Goal: Information Seeking & Learning: Learn about a topic

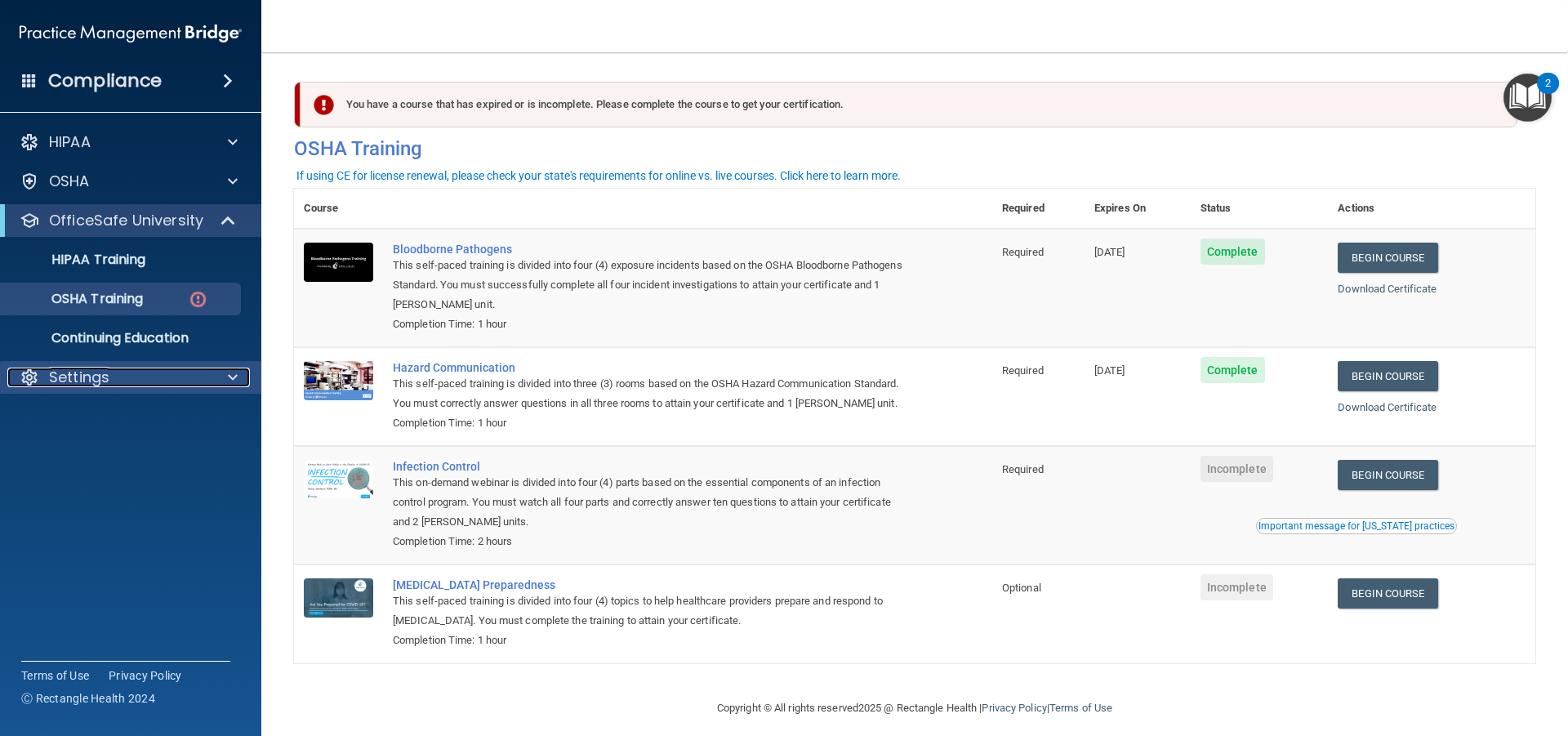
click at [157, 370] on div "Settings" at bounding box center [109, 377] width 203 height 20
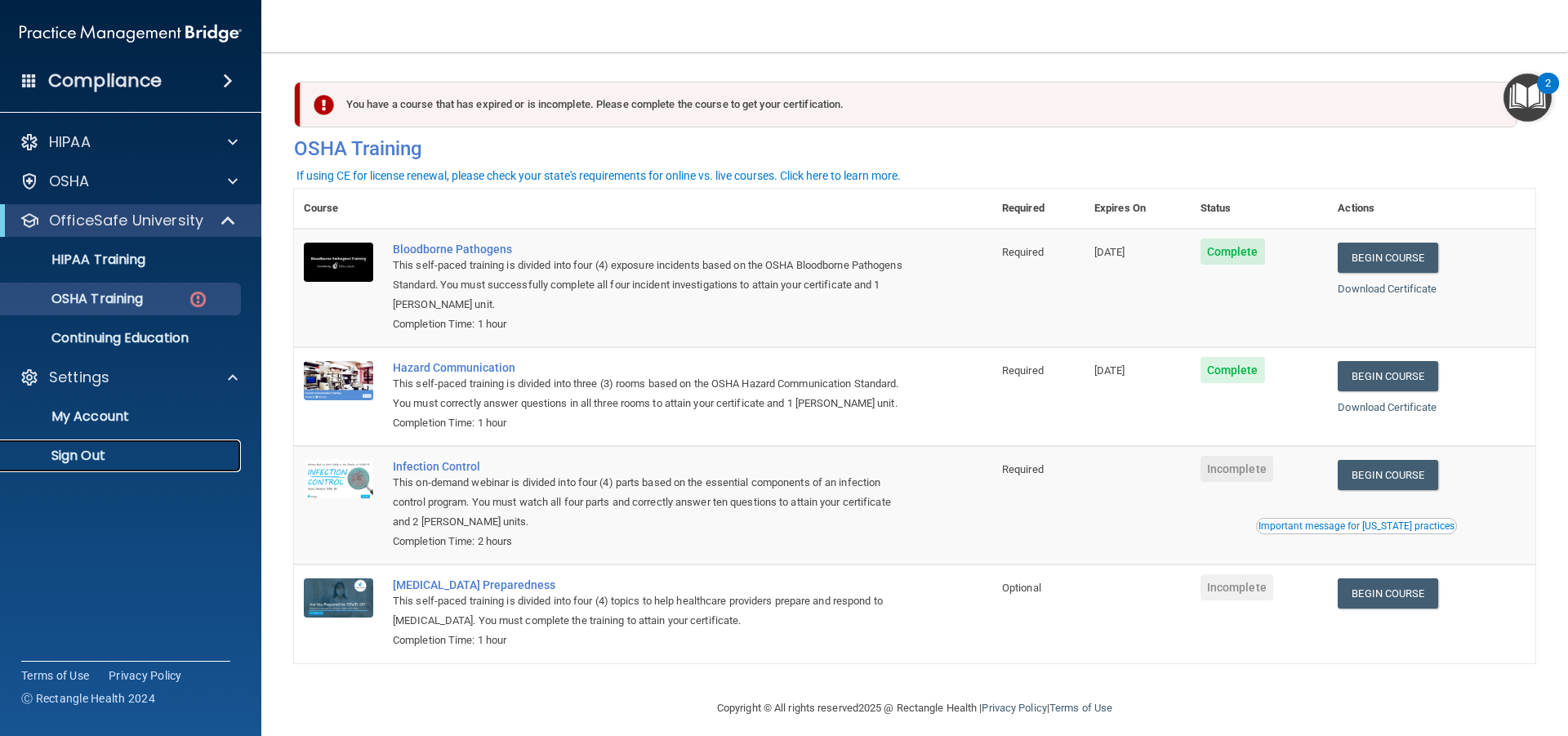
click at [97, 464] on p "Sign Out" at bounding box center [122, 455] width 223 height 16
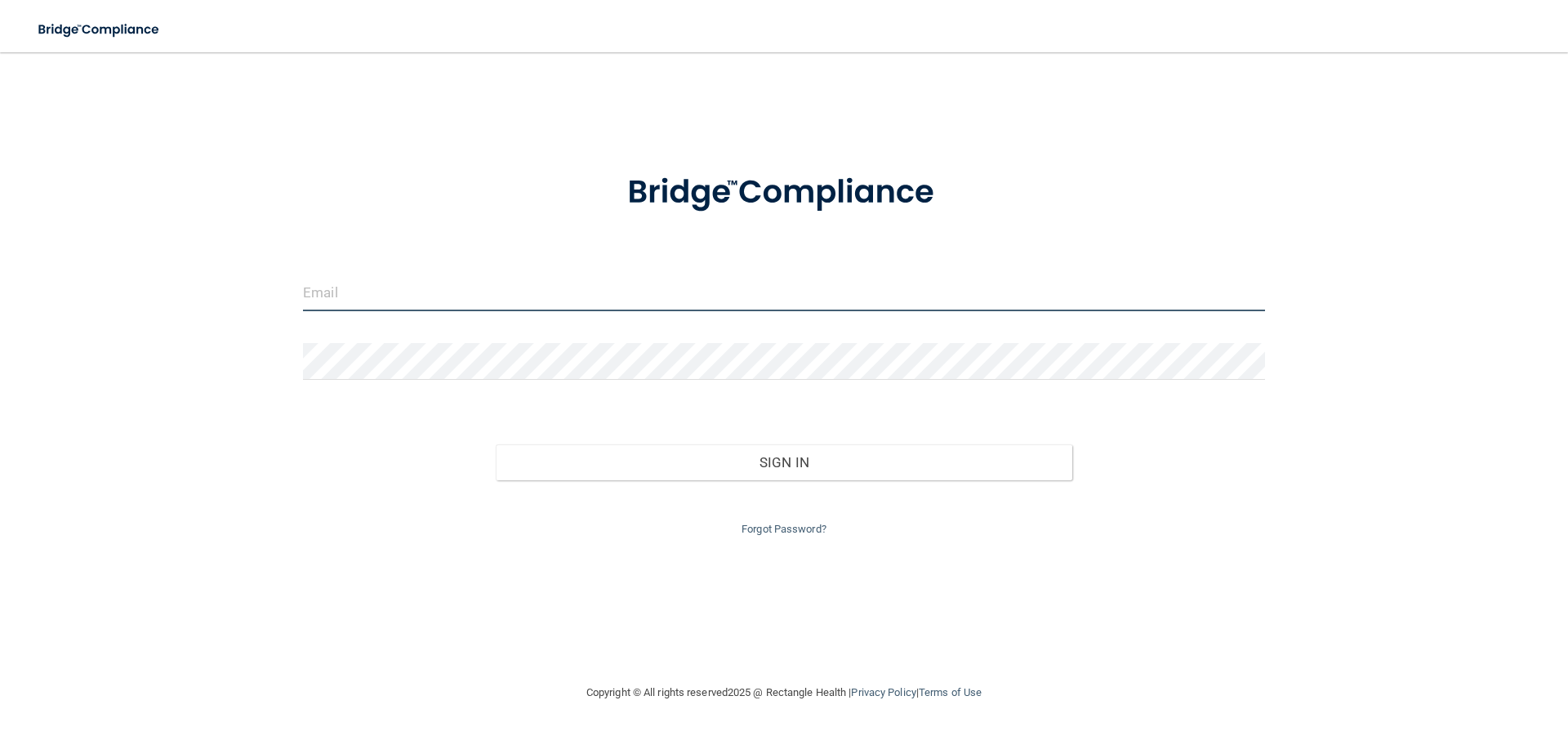
click at [360, 291] on input "email" at bounding box center [784, 292] width 962 height 37
type input "[EMAIL_ADDRESS][DOMAIN_NAME]"
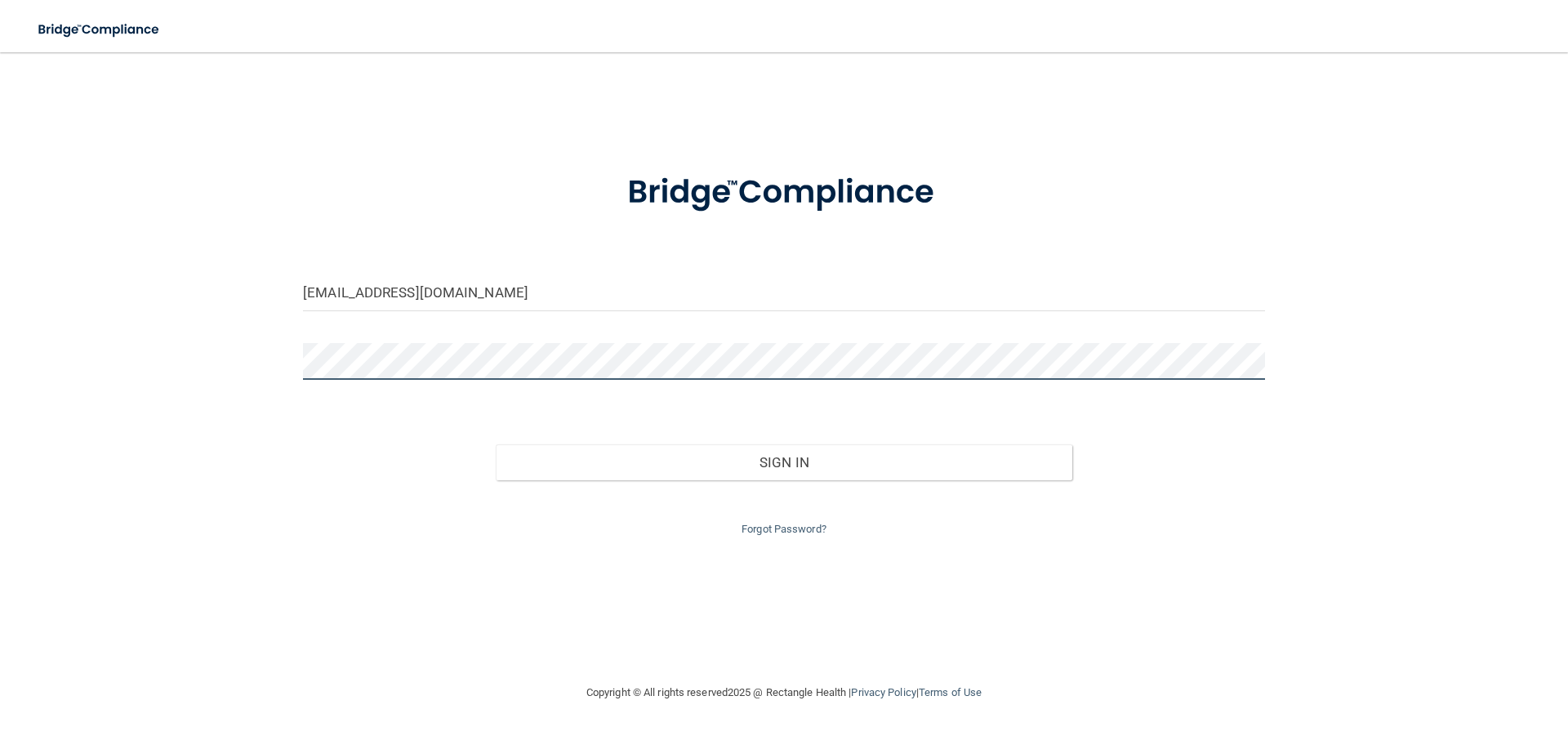
click at [496, 444] on button "Sign In" at bounding box center [784, 462] width 577 height 36
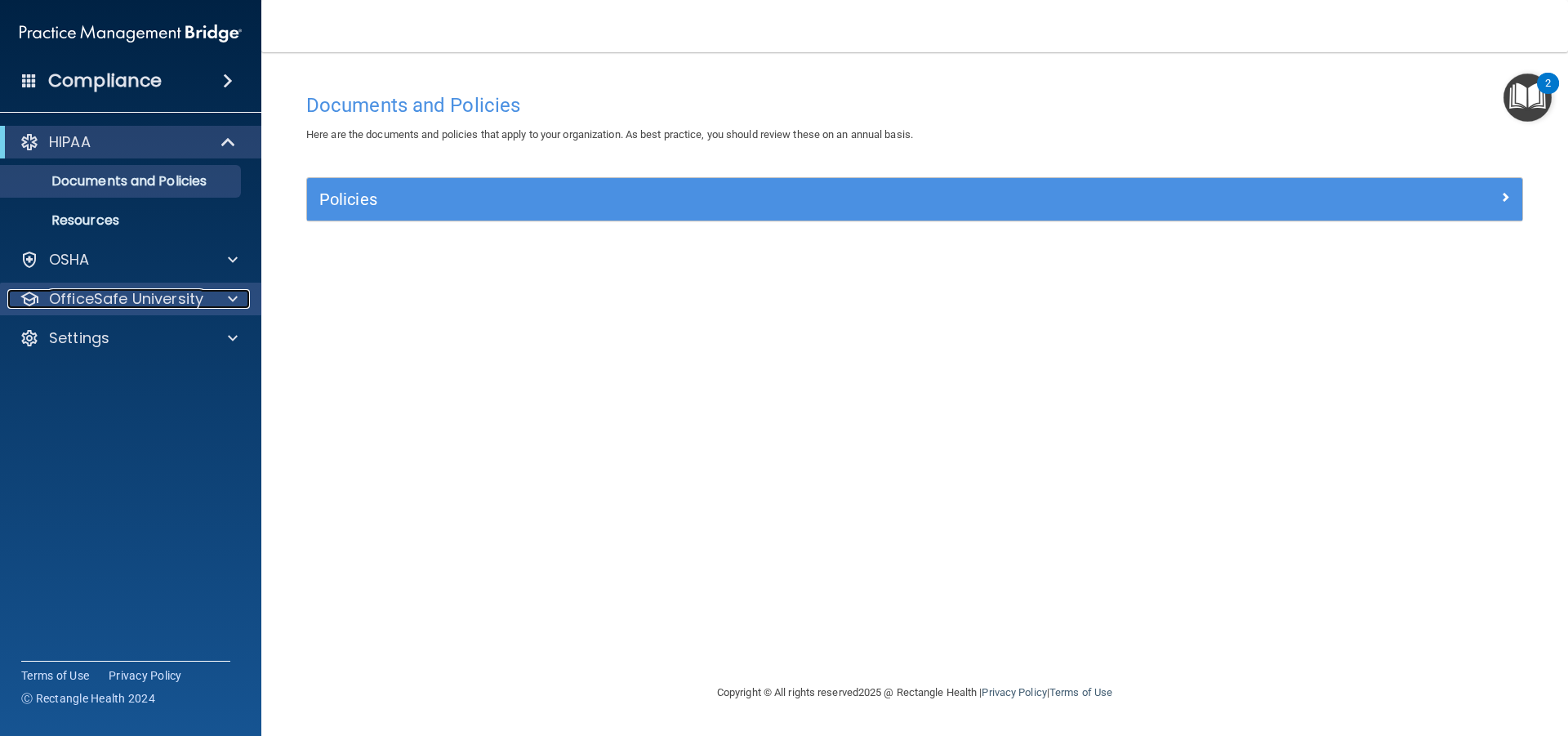
click at [149, 289] on p "OfficeSafe University" at bounding box center [126, 299] width 155 height 20
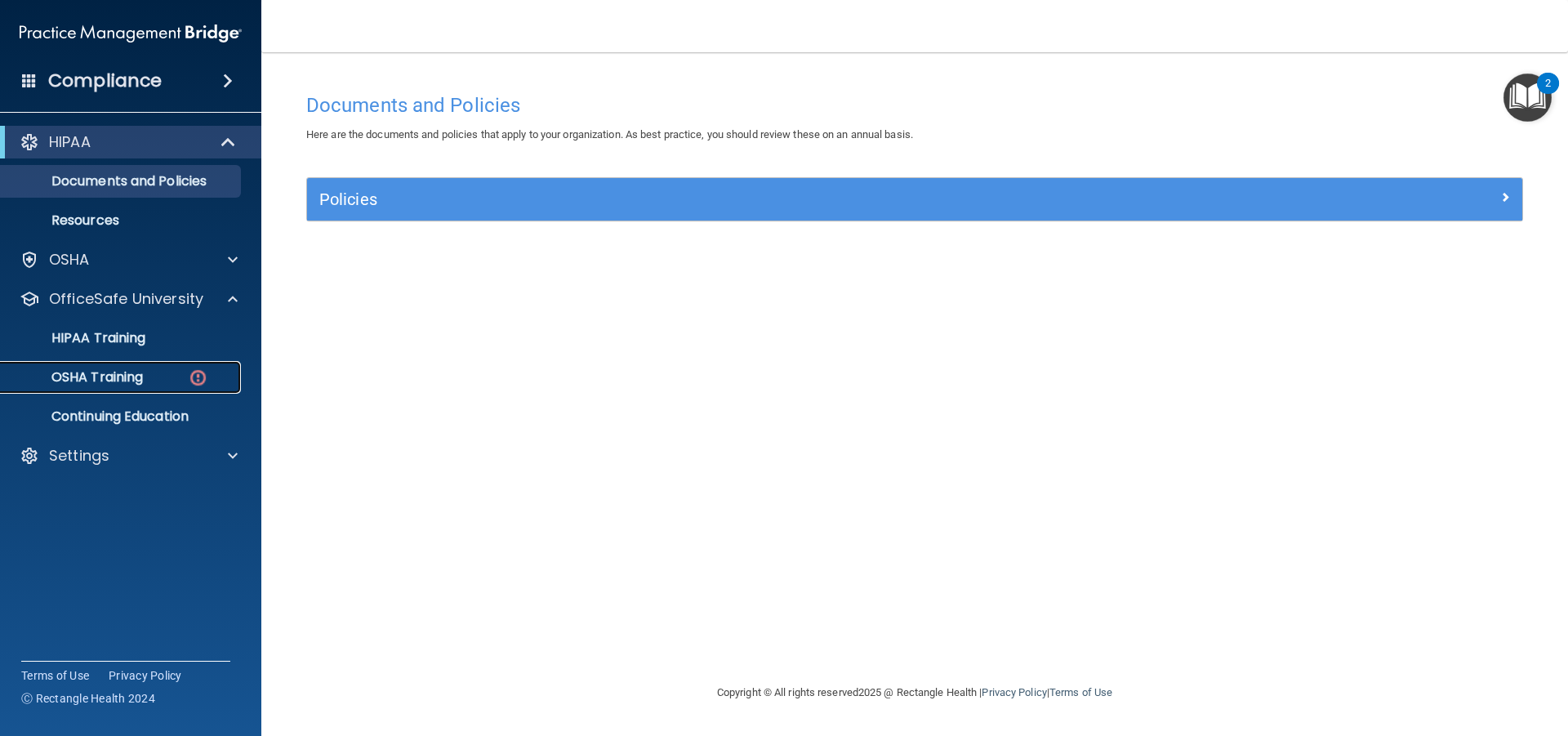
click at [114, 386] on link "OSHA Training" at bounding box center [112, 377] width 257 height 33
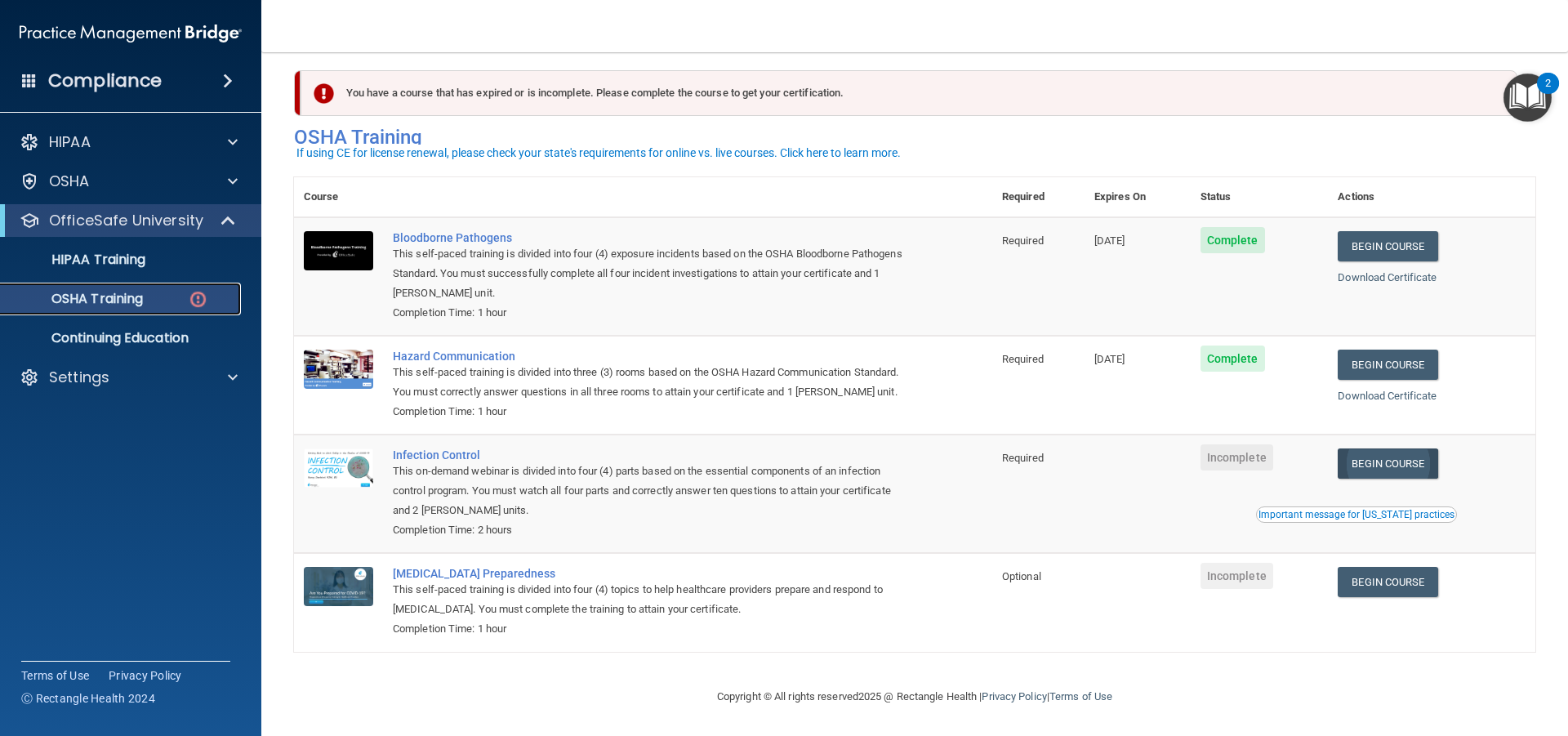
scroll to position [35, 0]
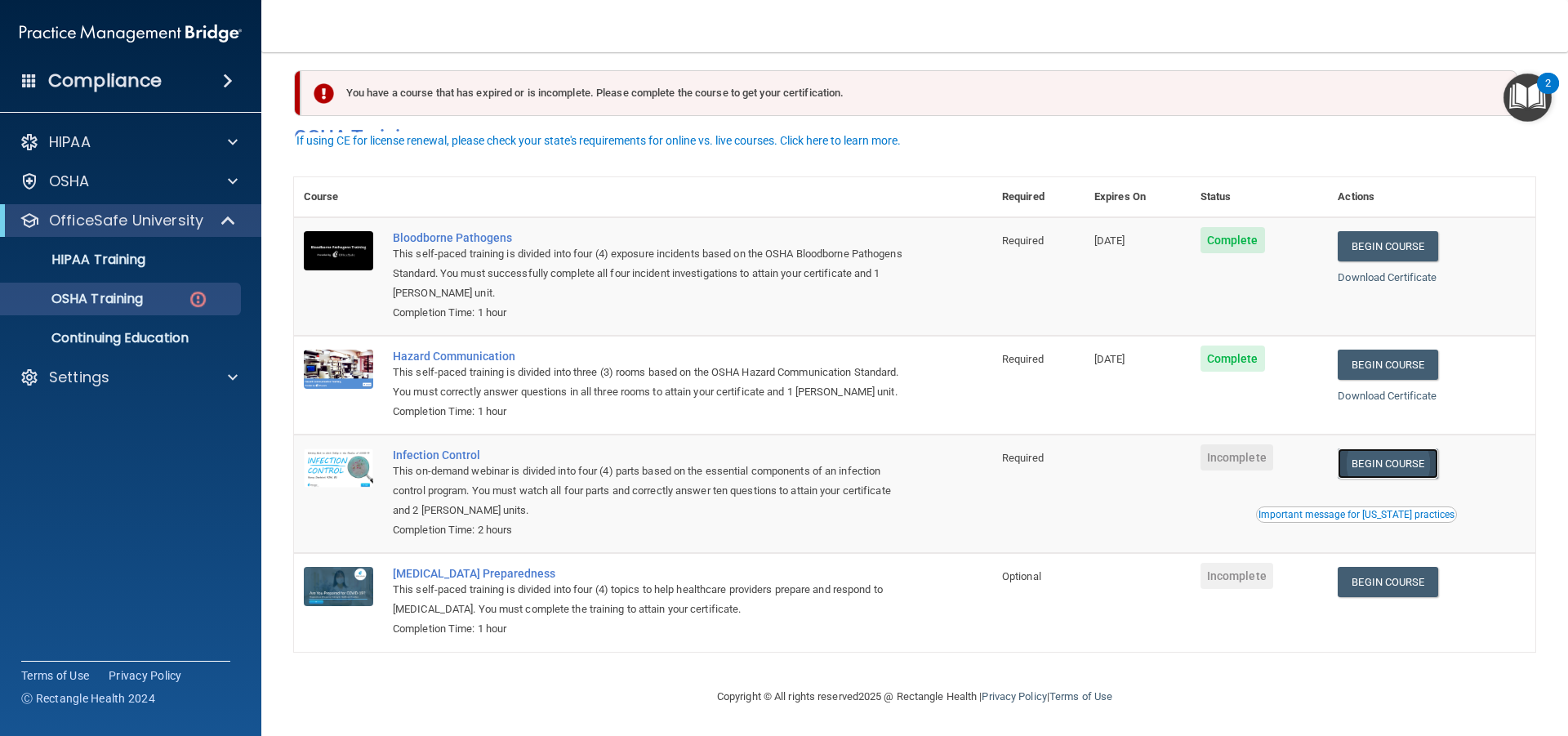
click at [1399, 455] on link "Begin Course" at bounding box center [1388, 463] width 100 height 30
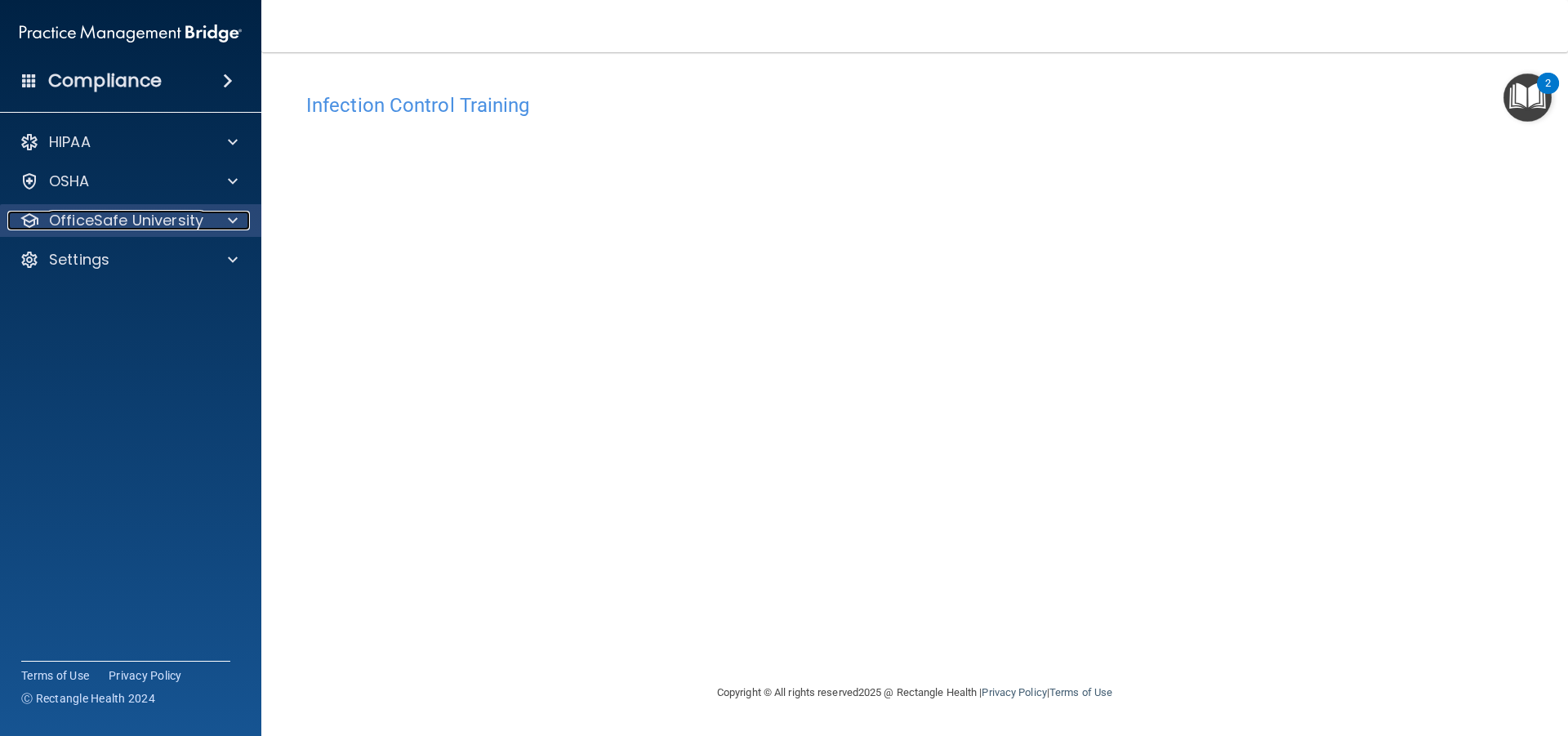
click at [141, 229] on p "OfficeSafe University" at bounding box center [126, 220] width 155 height 20
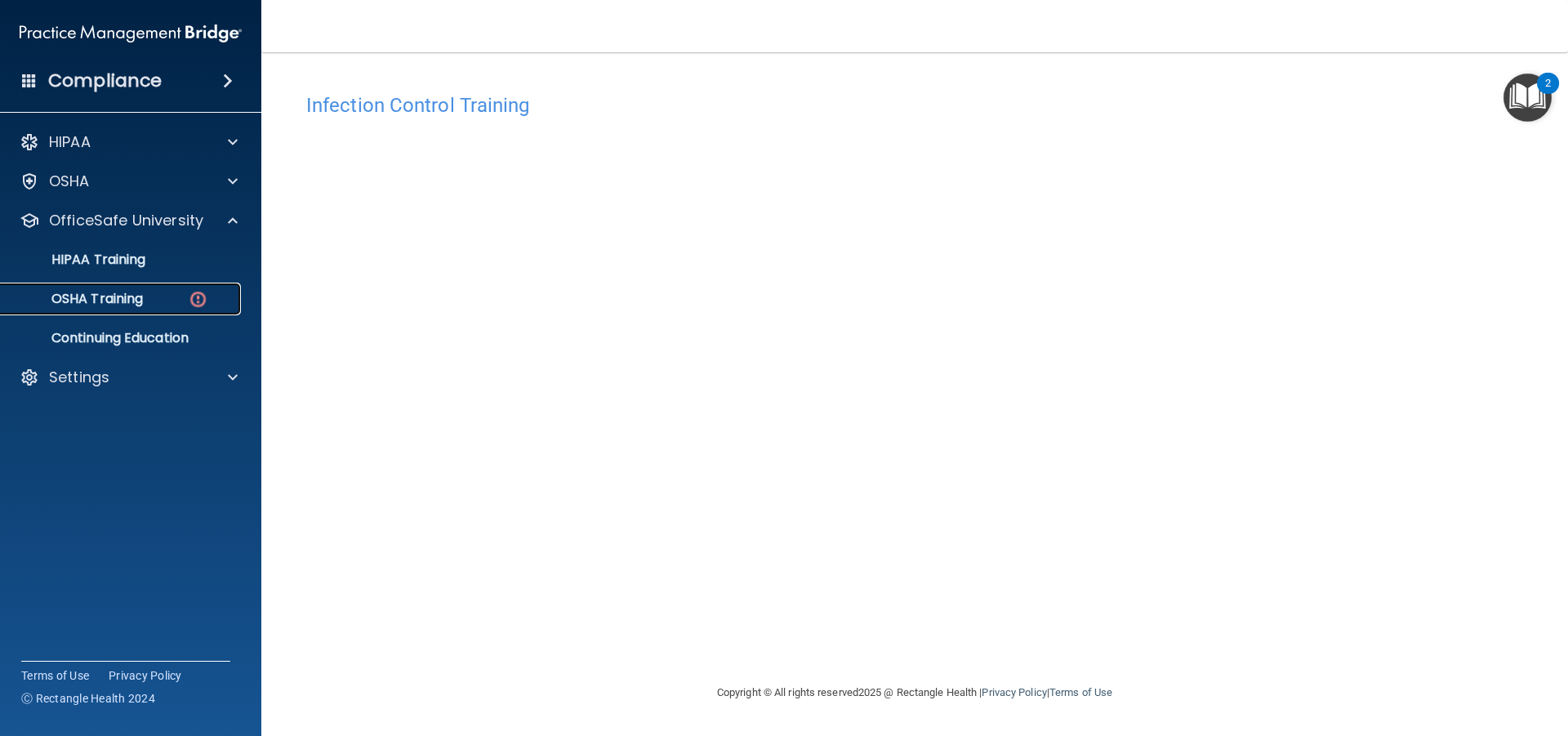
click at [198, 308] on img at bounding box center [198, 300] width 21 height 21
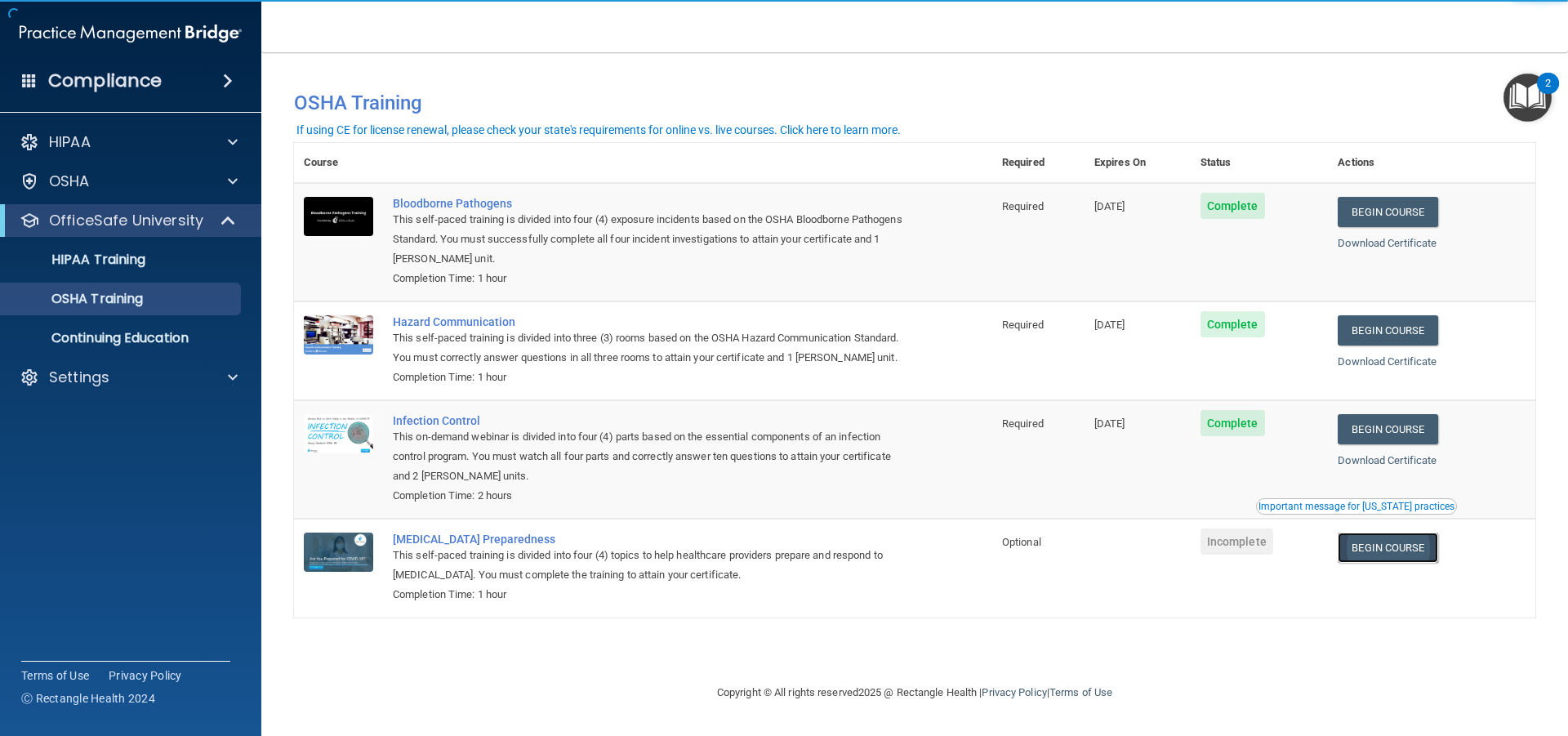
click at [1365, 551] on link "Begin Course" at bounding box center [1388, 547] width 100 height 30
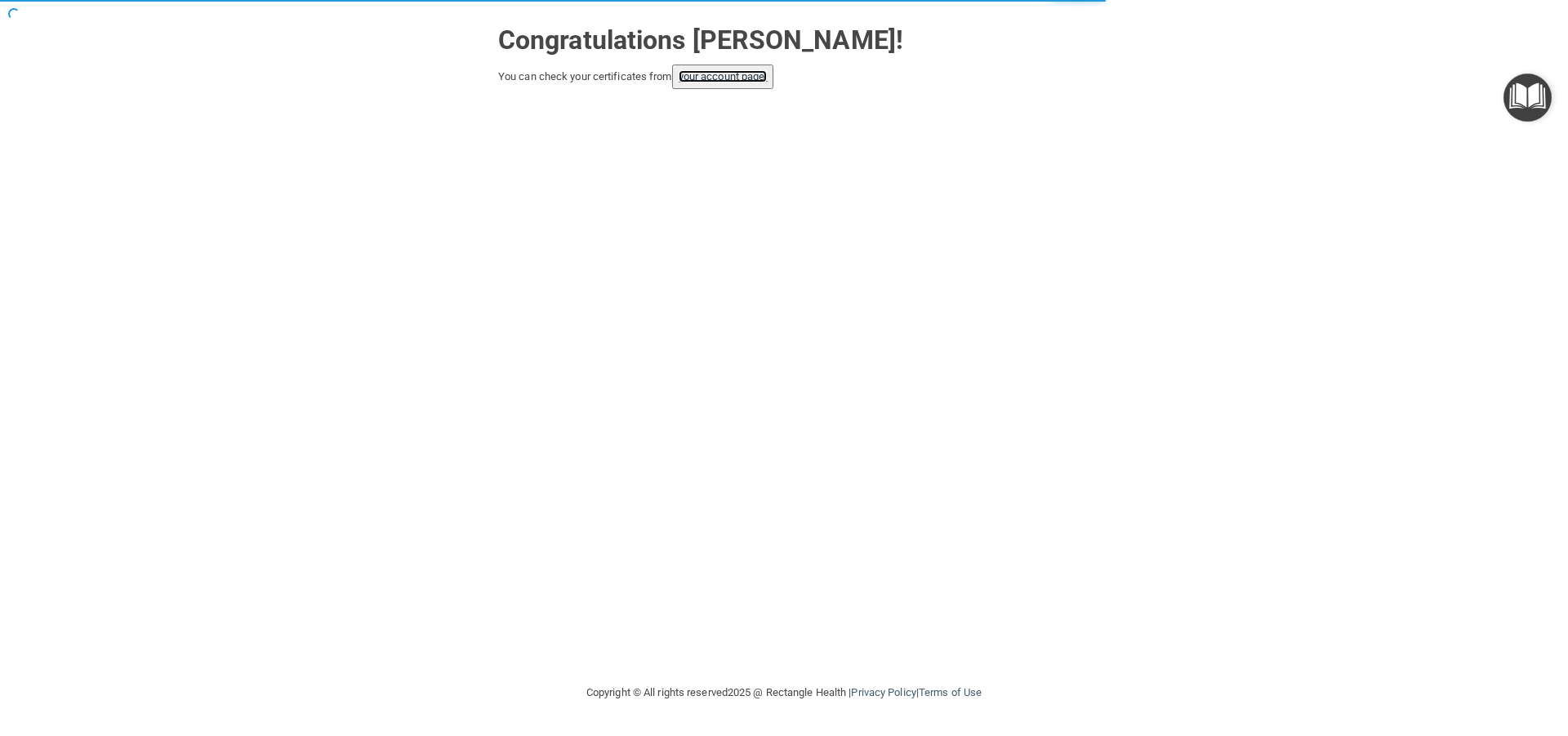
click at [712, 82] on link "your account page!" at bounding box center [723, 76] width 89 height 12
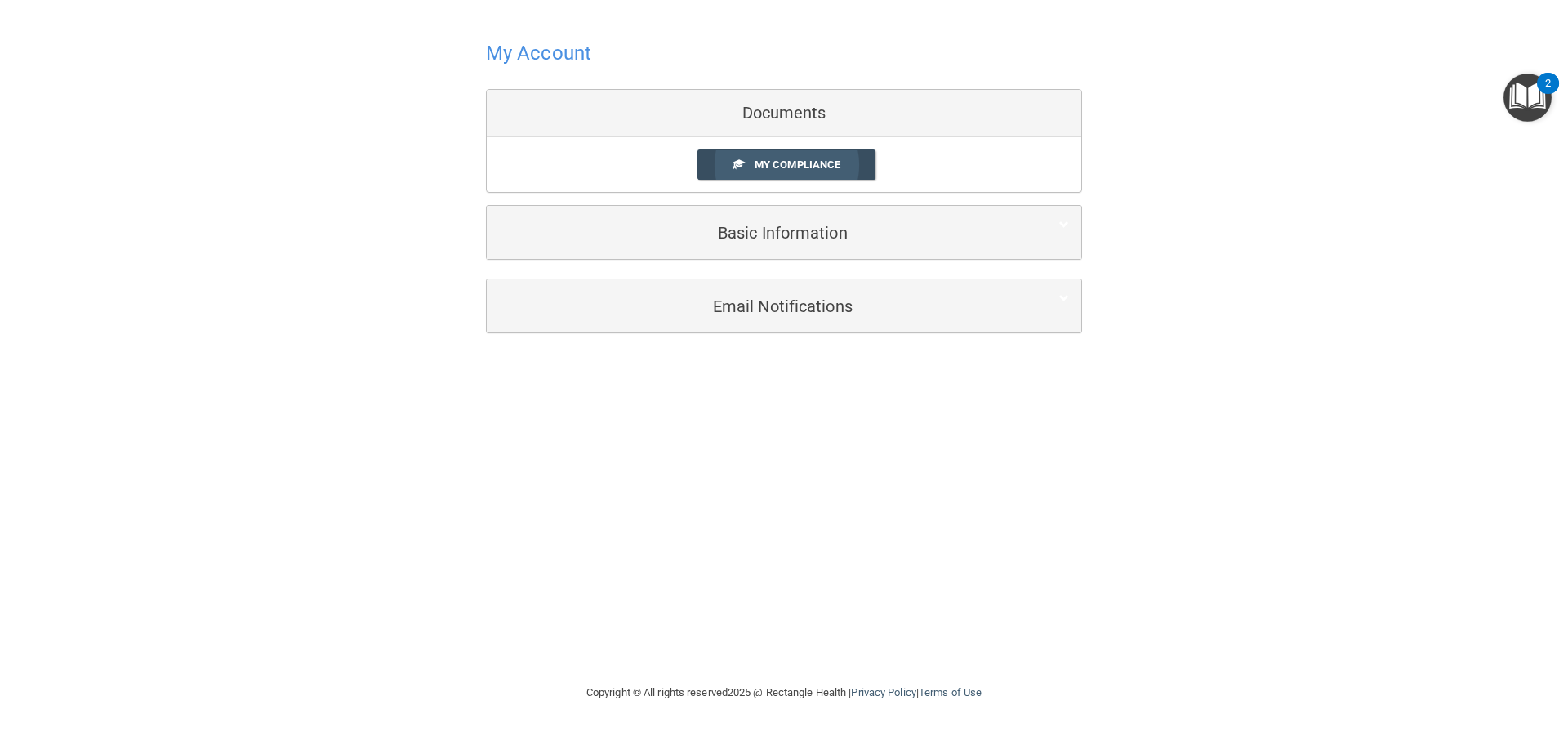
click at [754, 167] on span "My Compliance" at bounding box center [797, 164] width 86 height 12
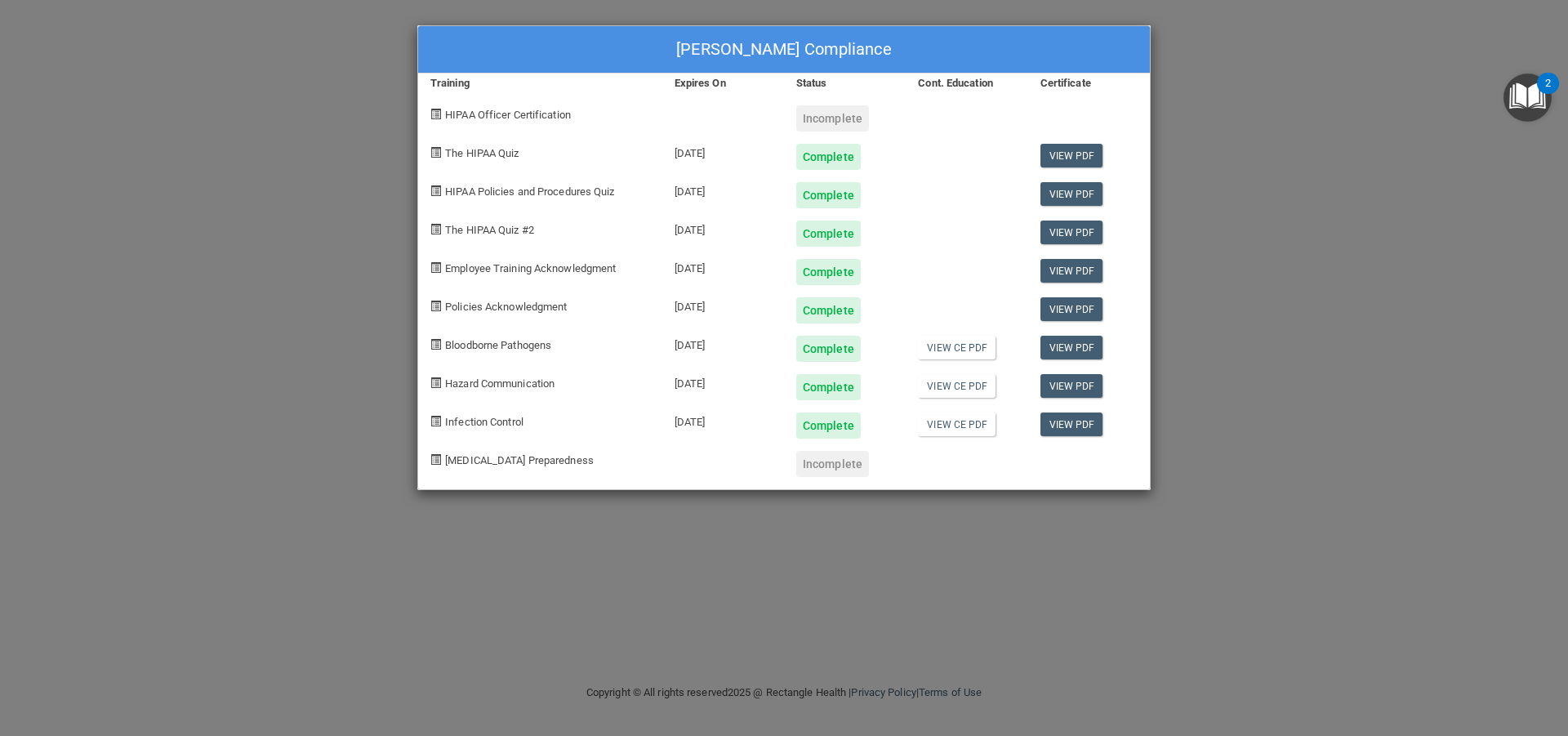
click at [835, 465] on div "Incomplete" at bounding box center [833, 464] width 73 height 26
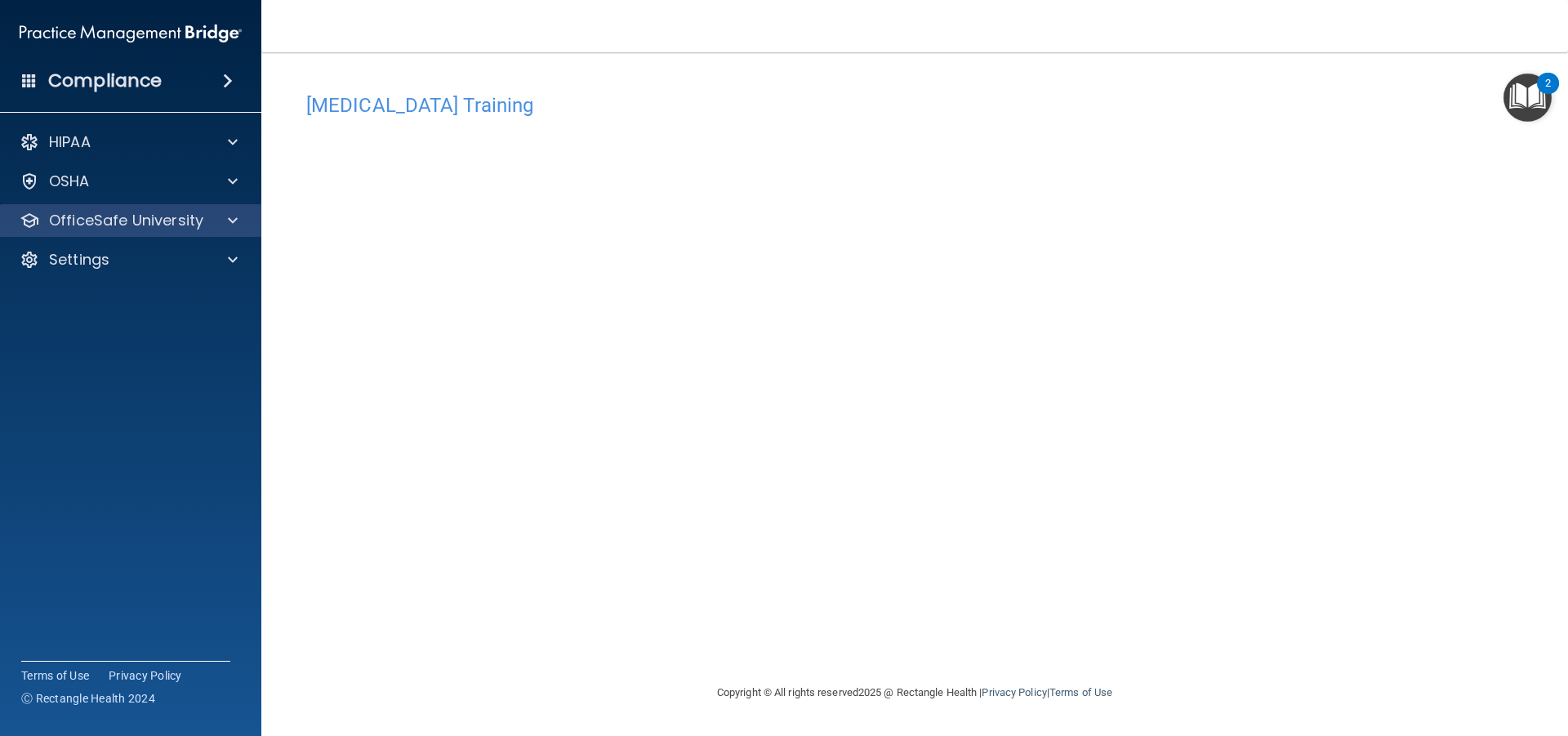
click at [115, 234] on div "OfficeSafe University" at bounding box center [131, 221] width 262 height 33
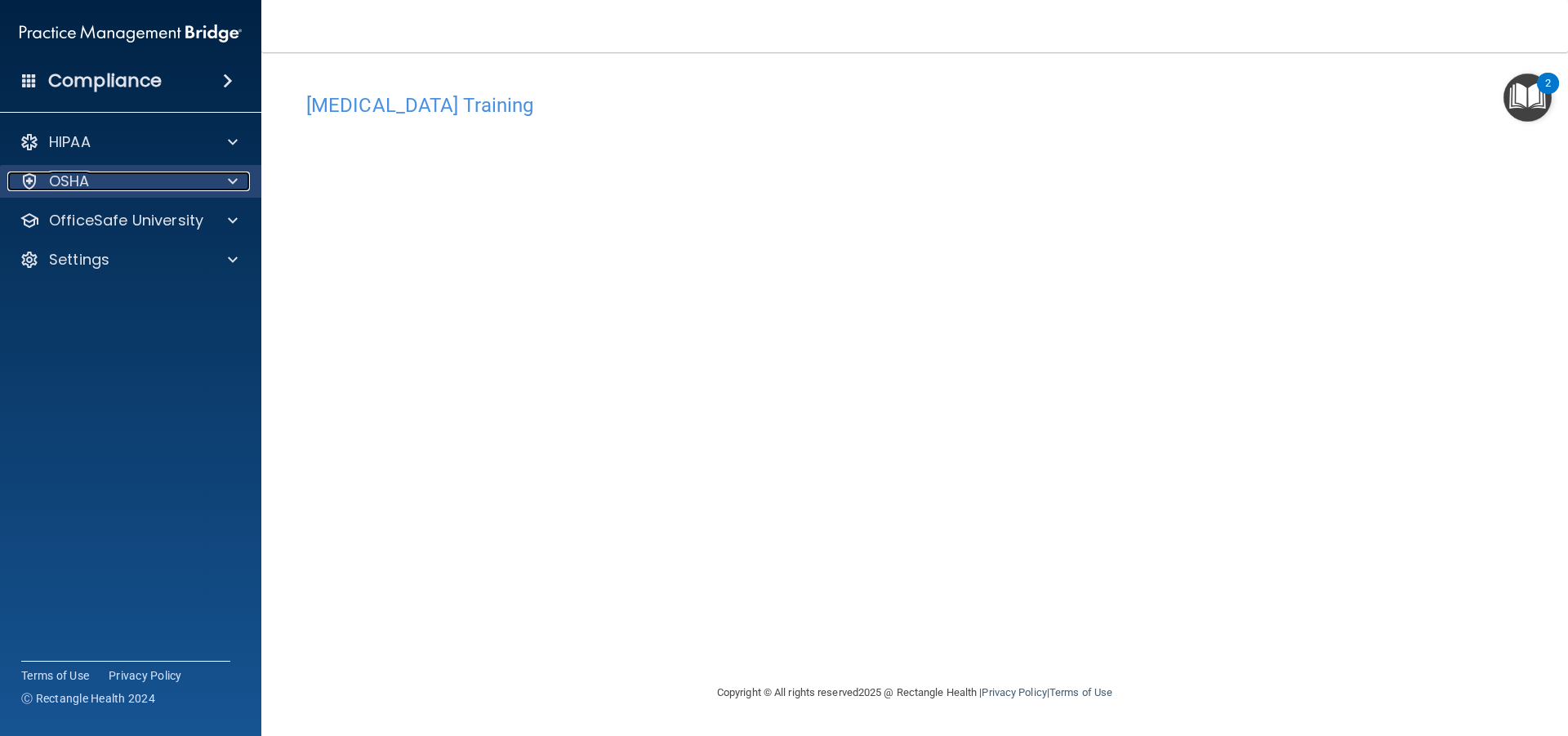
click at [131, 187] on div "OSHA" at bounding box center [109, 181] width 203 height 20
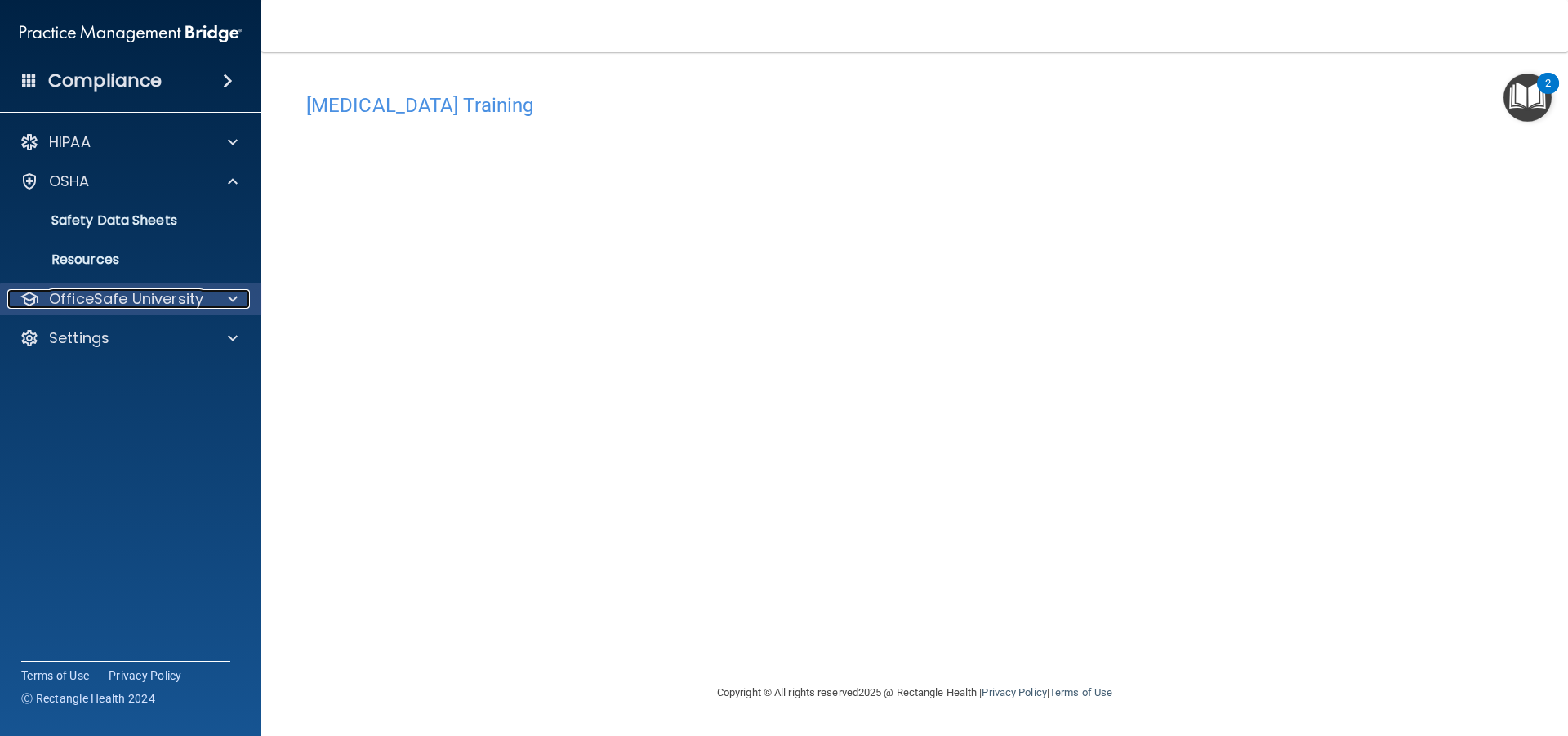
click at [173, 295] on p "OfficeSafe University" at bounding box center [126, 299] width 155 height 20
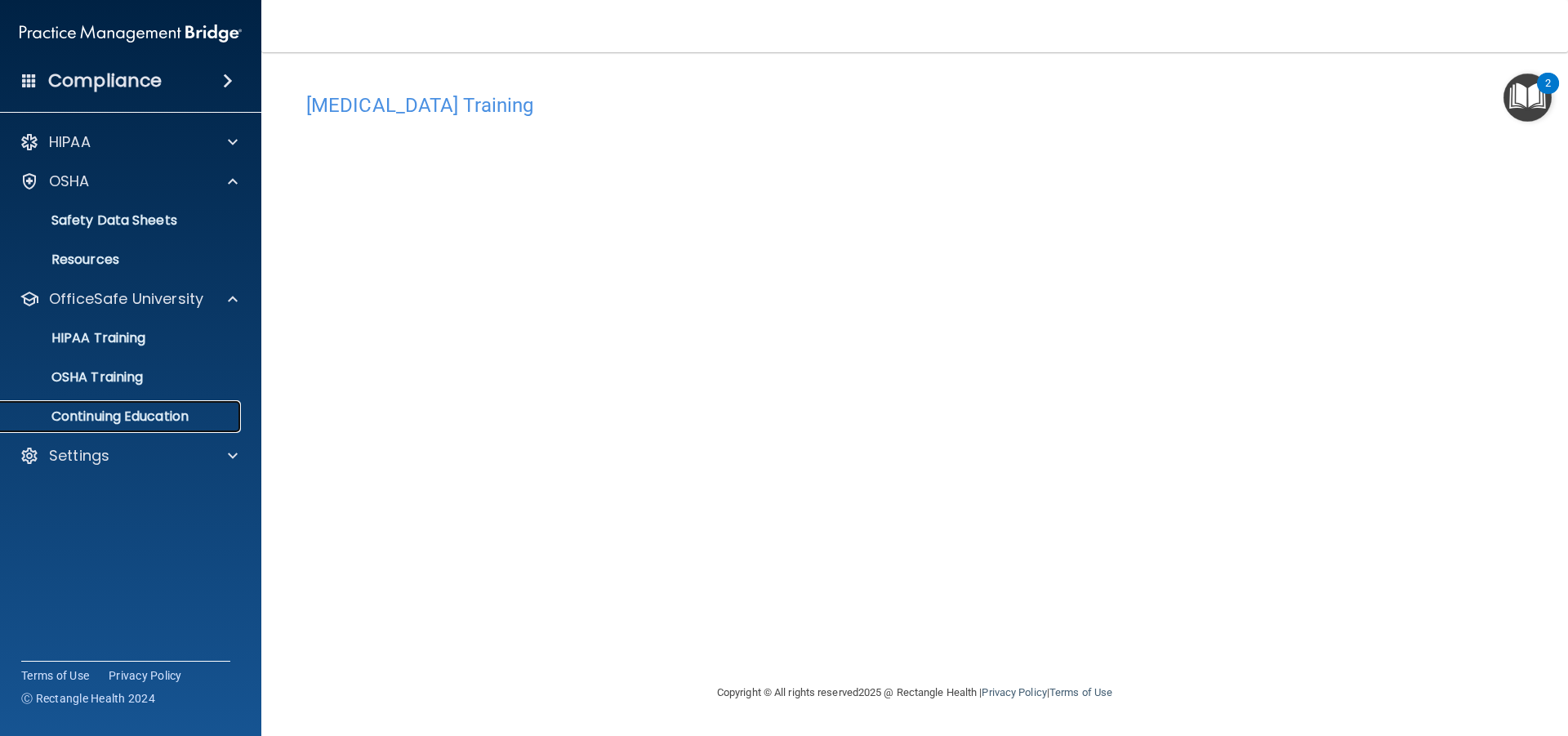
click at [172, 417] on p "Continuing Education" at bounding box center [122, 416] width 223 height 16
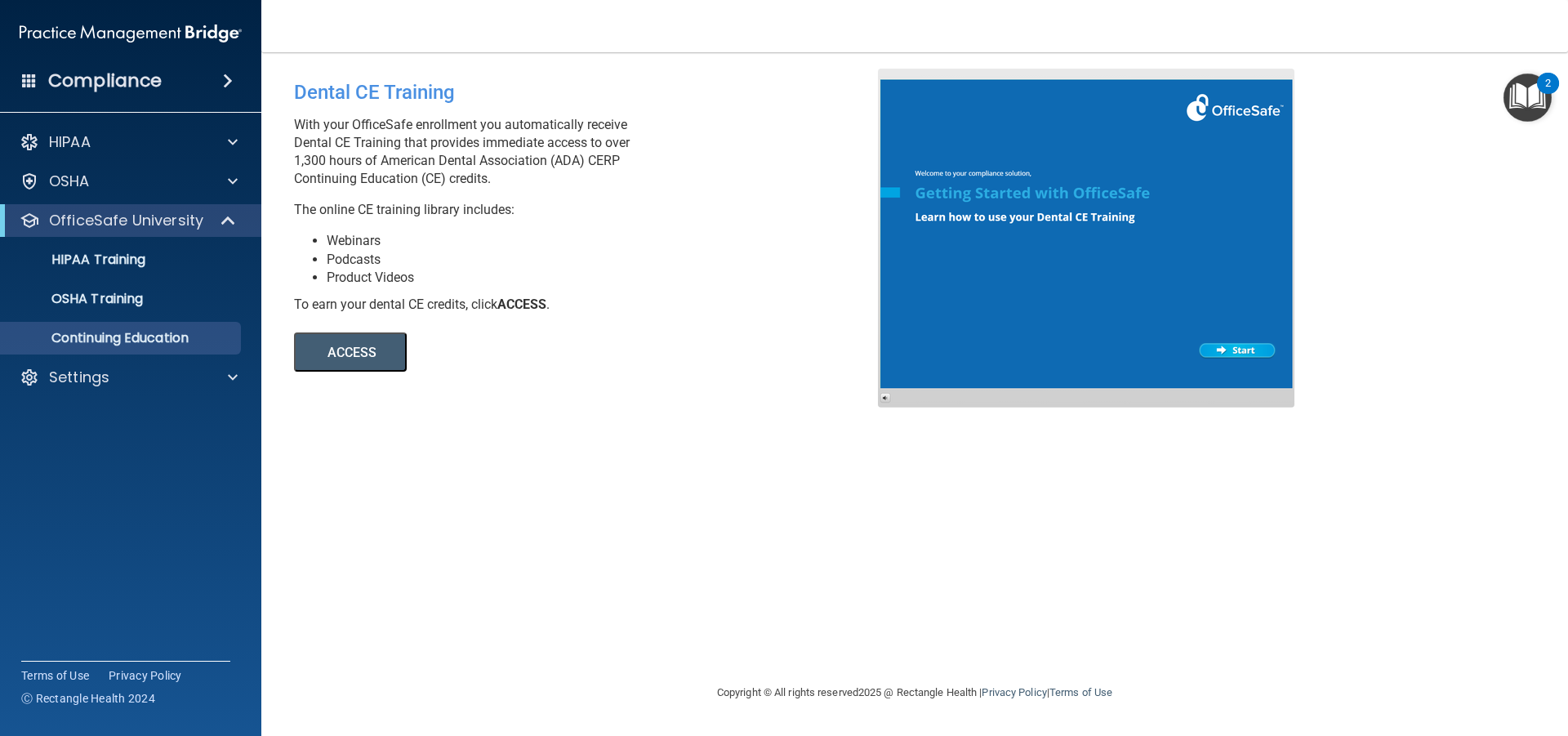
click at [1257, 355] on div at bounding box center [1086, 238] width 417 height 339
click at [168, 268] on link "HIPAA Training" at bounding box center [112, 259] width 257 height 33
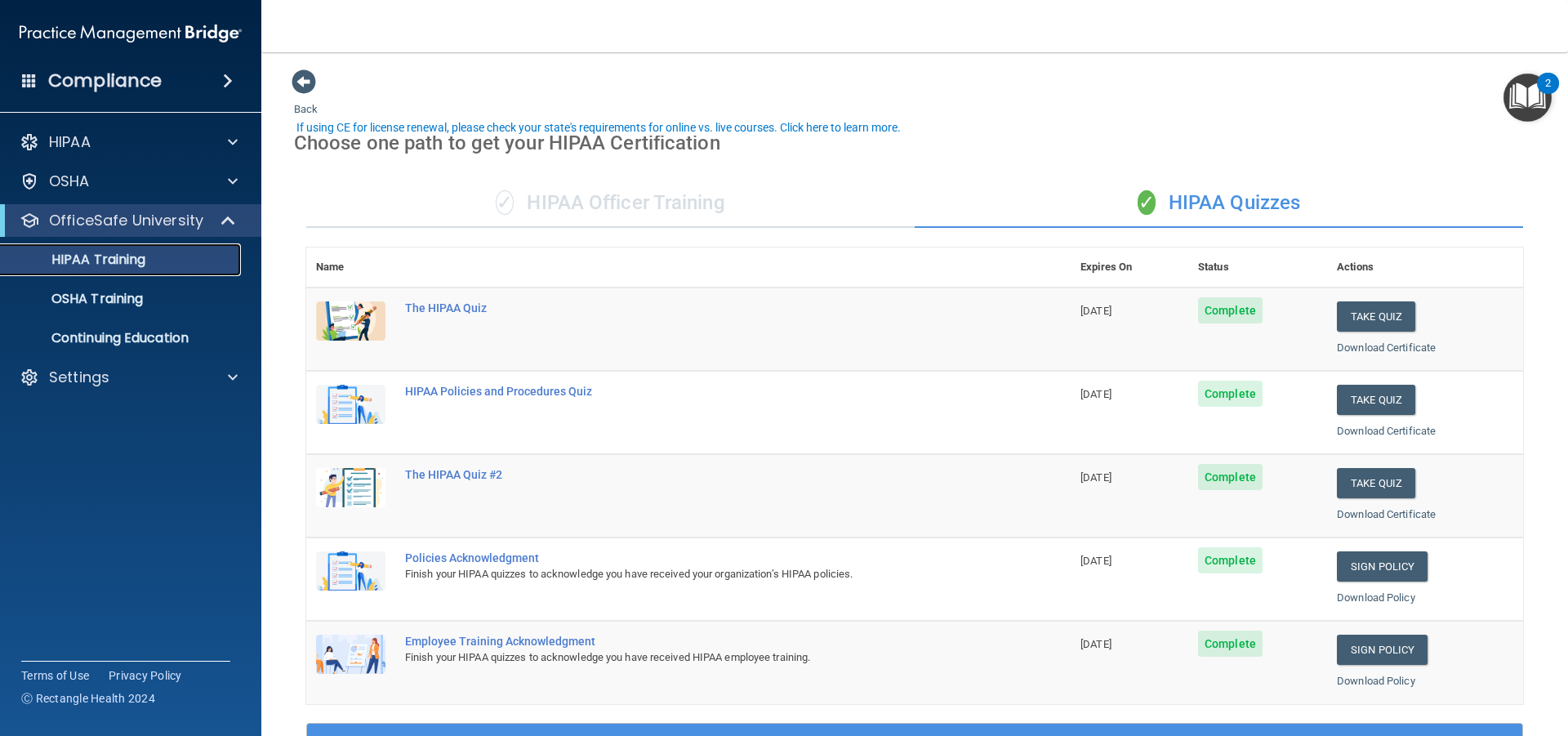
scroll to position [163, 0]
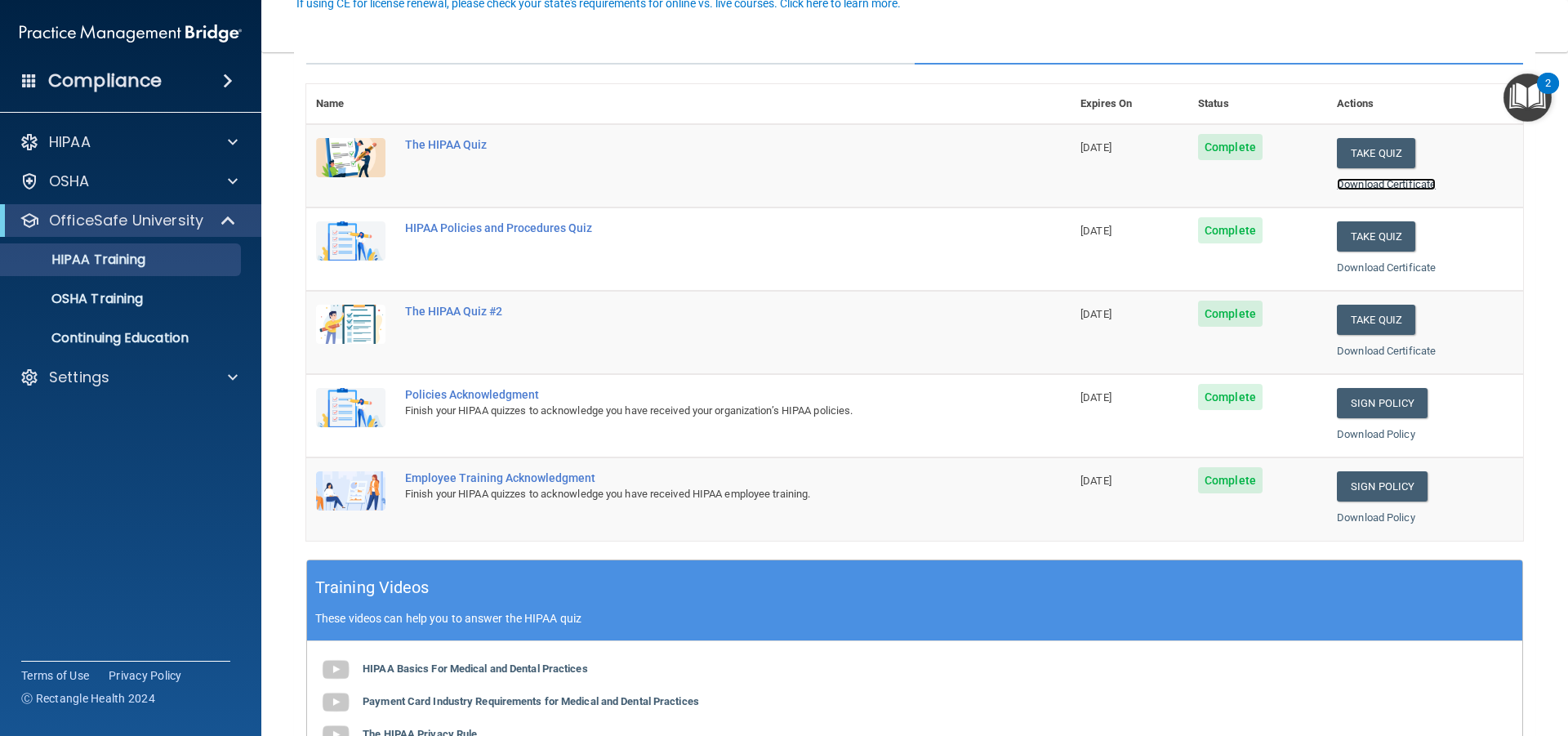
click at [1385, 183] on link "Download Certificate" at bounding box center [1386, 184] width 99 height 12
